Goal: Transaction & Acquisition: Book appointment/travel/reservation

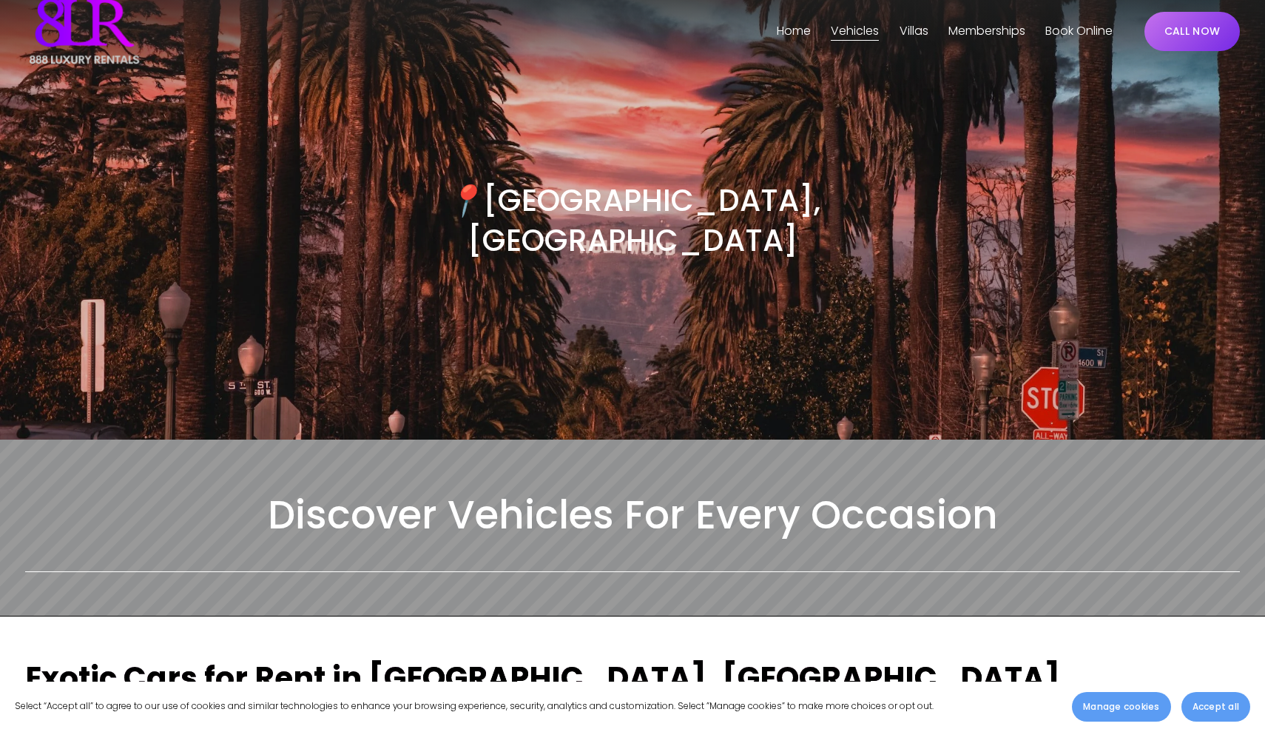
click at [854, 30] on span "Vehicles" at bounding box center [855, 31] width 48 height 21
click at [0, 0] on span "[GEOGRAPHIC_DATA]" at bounding box center [0, 0] width 0 height 0
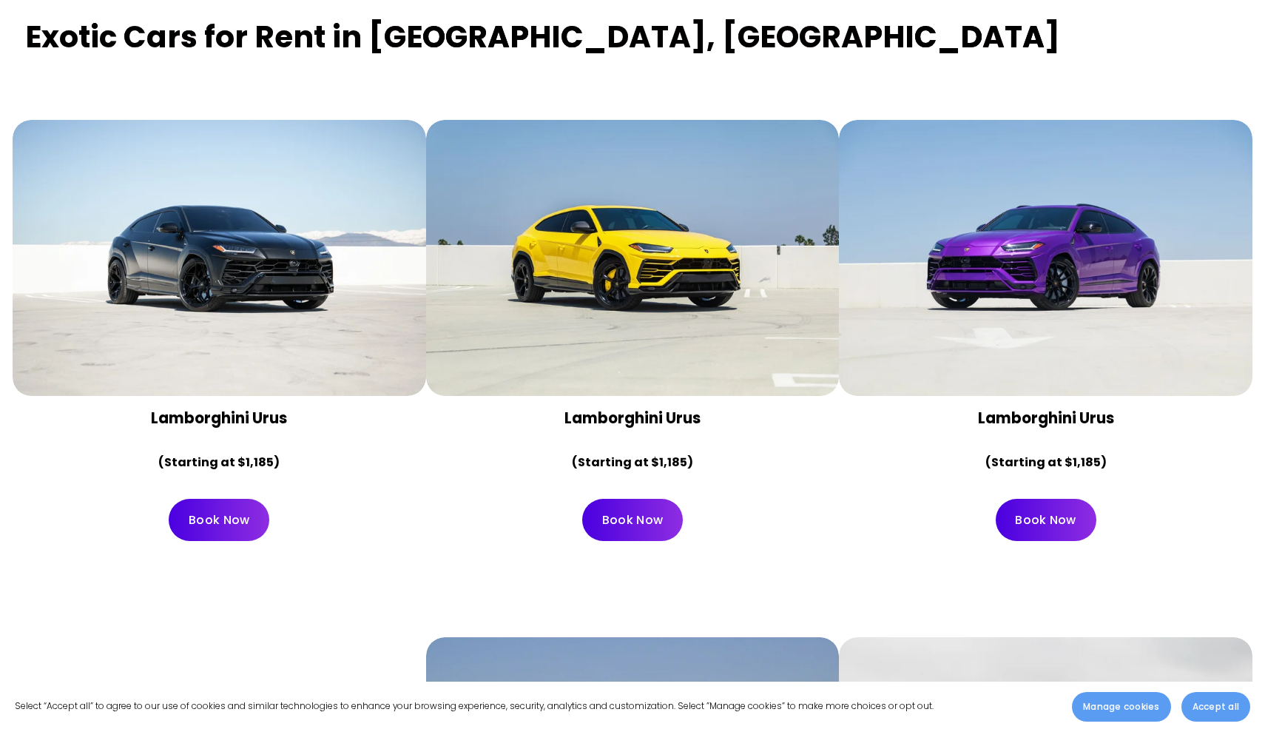
scroll to position [673, 0]
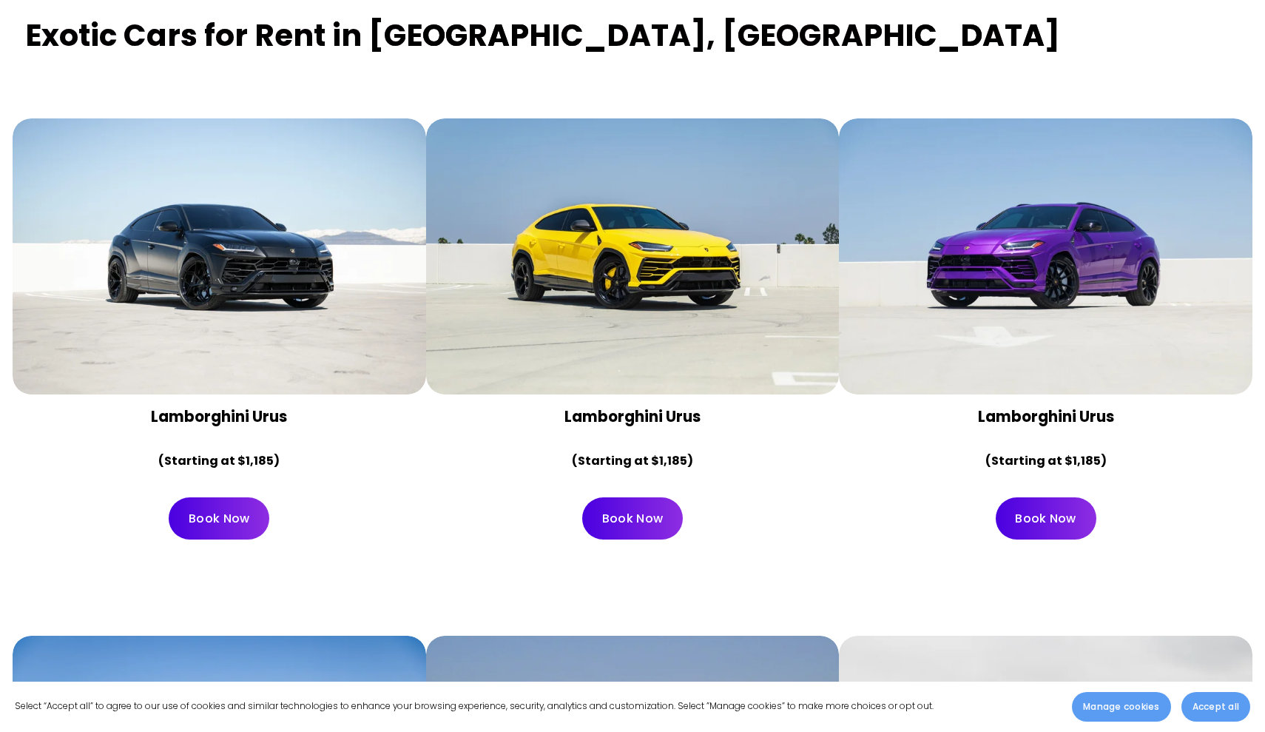
click at [723, 254] on div at bounding box center [633, 255] width 414 height 275
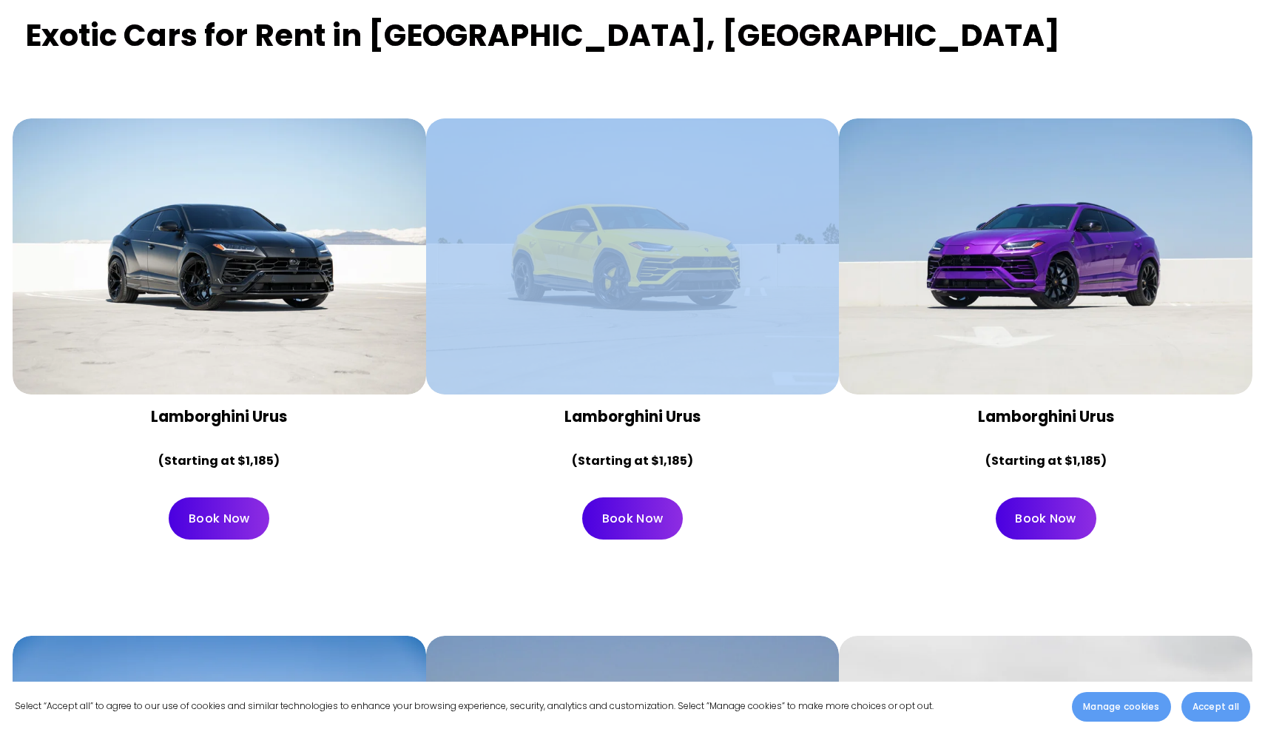
click at [723, 254] on div at bounding box center [633, 255] width 414 height 275
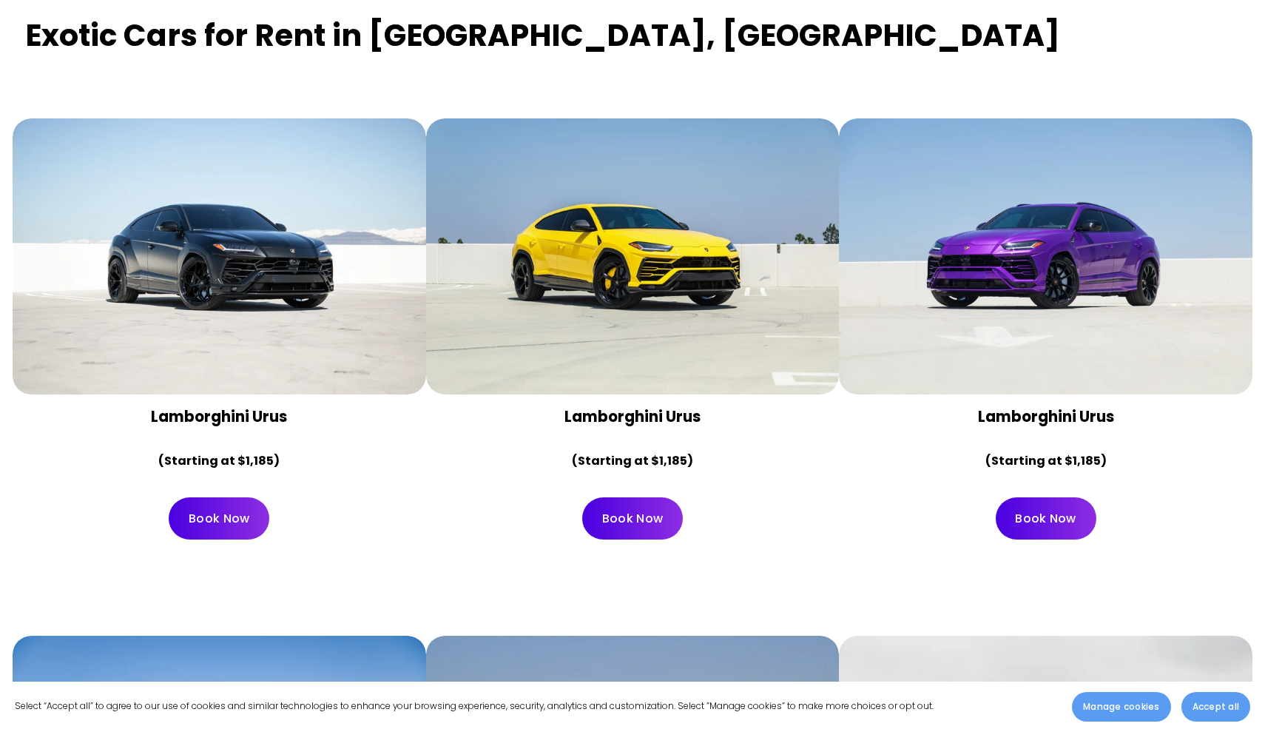
click at [718, 252] on div at bounding box center [633, 255] width 414 height 275
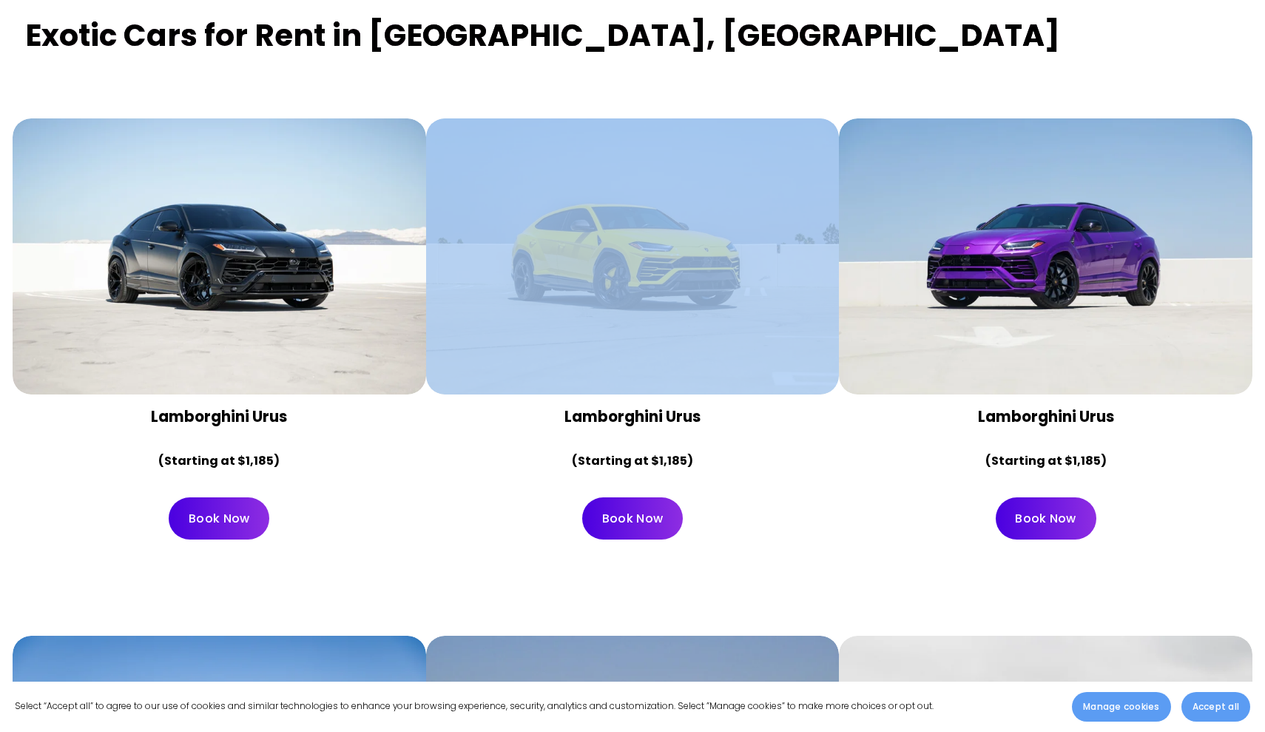
click at [718, 252] on div at bounding box center [633, 255] width 414 height 275
click at [710, 253] on div at bounding box center [633, 255] width 414 height 275
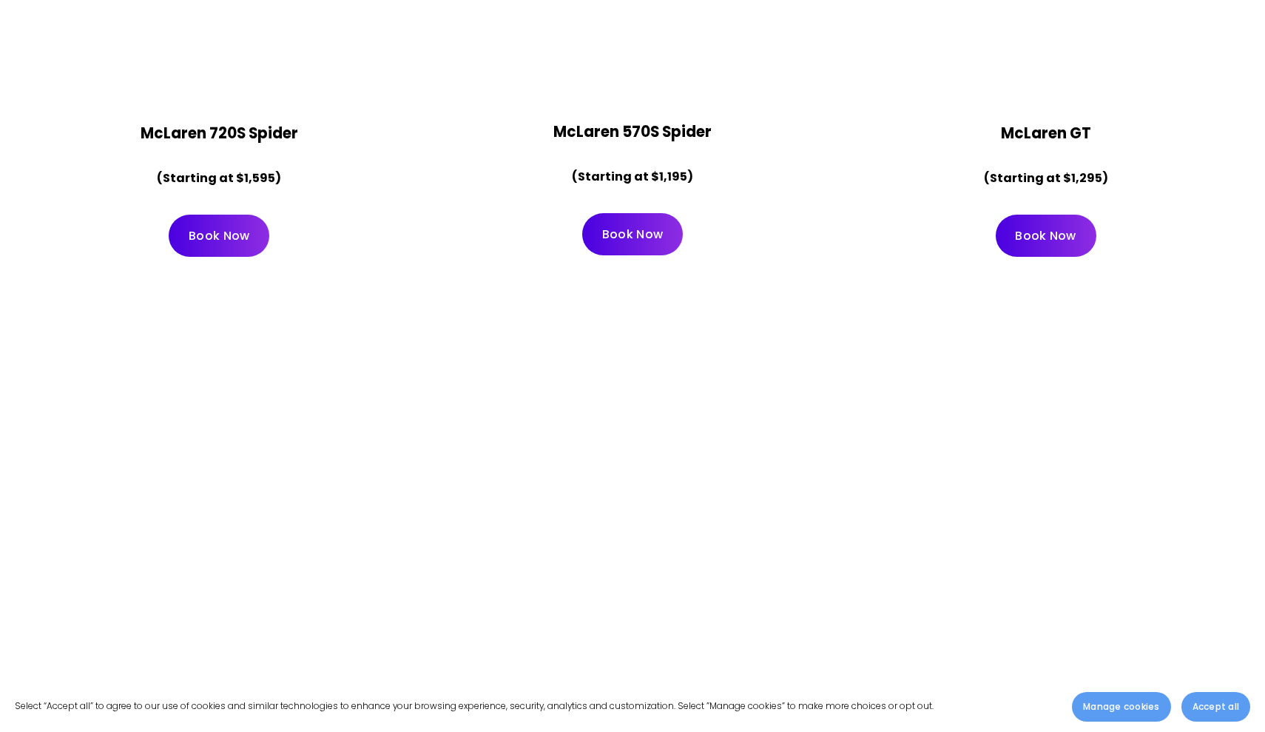
scroll to position [2013, 0]
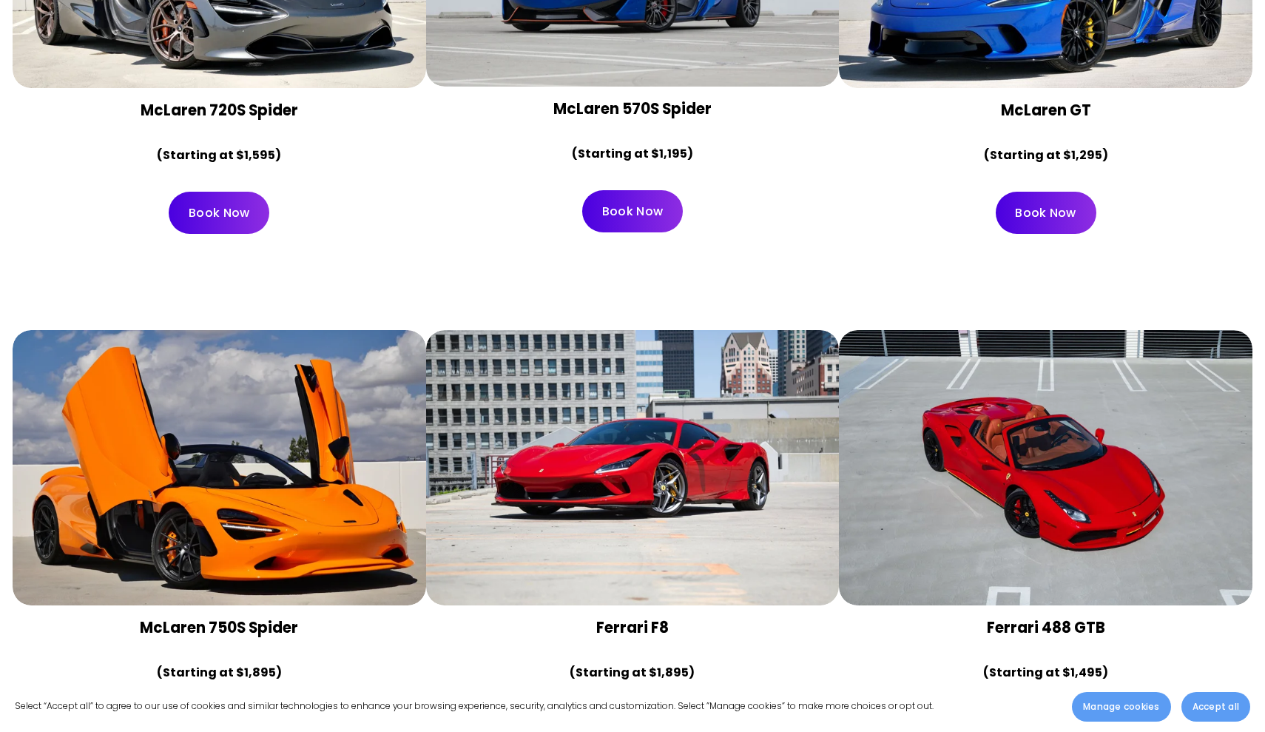
click at [965, 430] on div at bounding box center [1046, 467] width 414 height 275
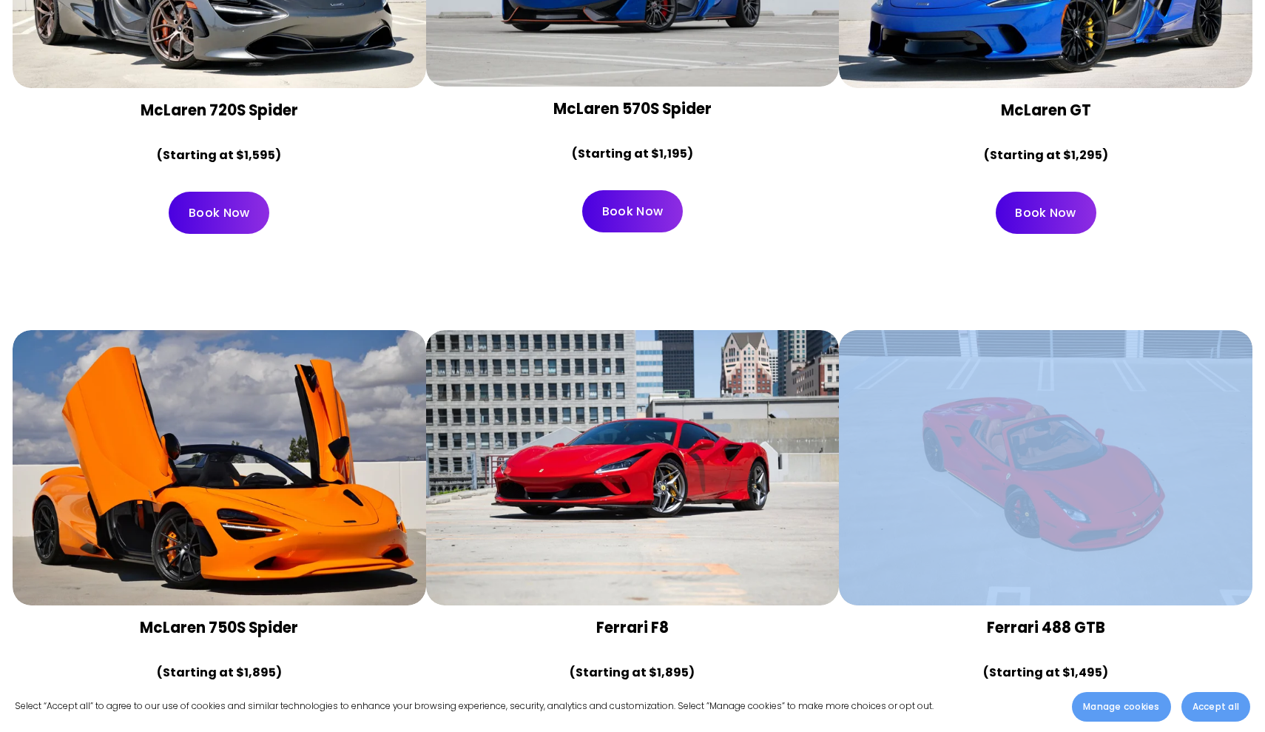
click at [965, 430] on div at bounding box center [1046, 467] width 414 height 275
click at [965, 428] on div at bounding box center [1046, 467] width 414 height 275
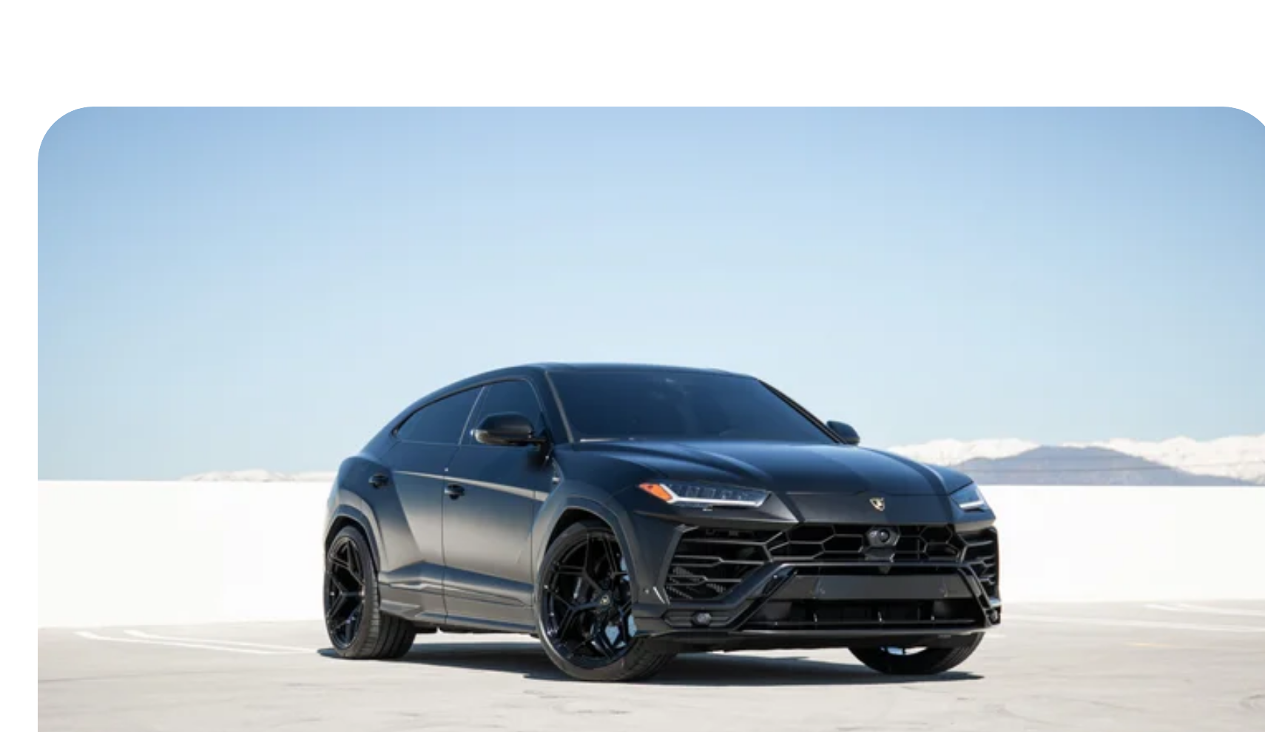
scroll to position [755, 0]
